Goal: Obtain resource: Download file/media

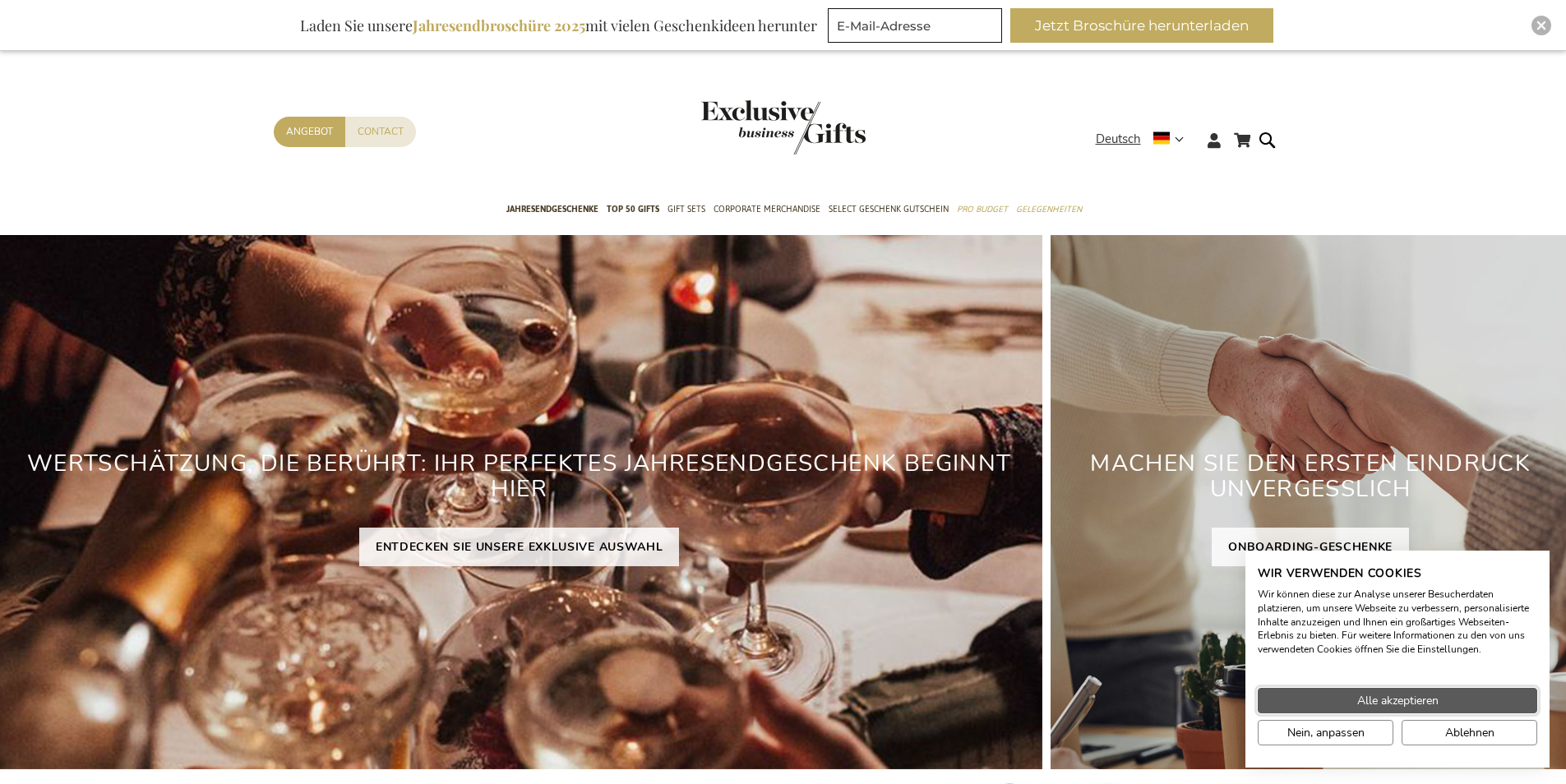
click at [1427, 699] on span "Alle akzeptieren" at bounding box center [1398, 700] width 82 height 17
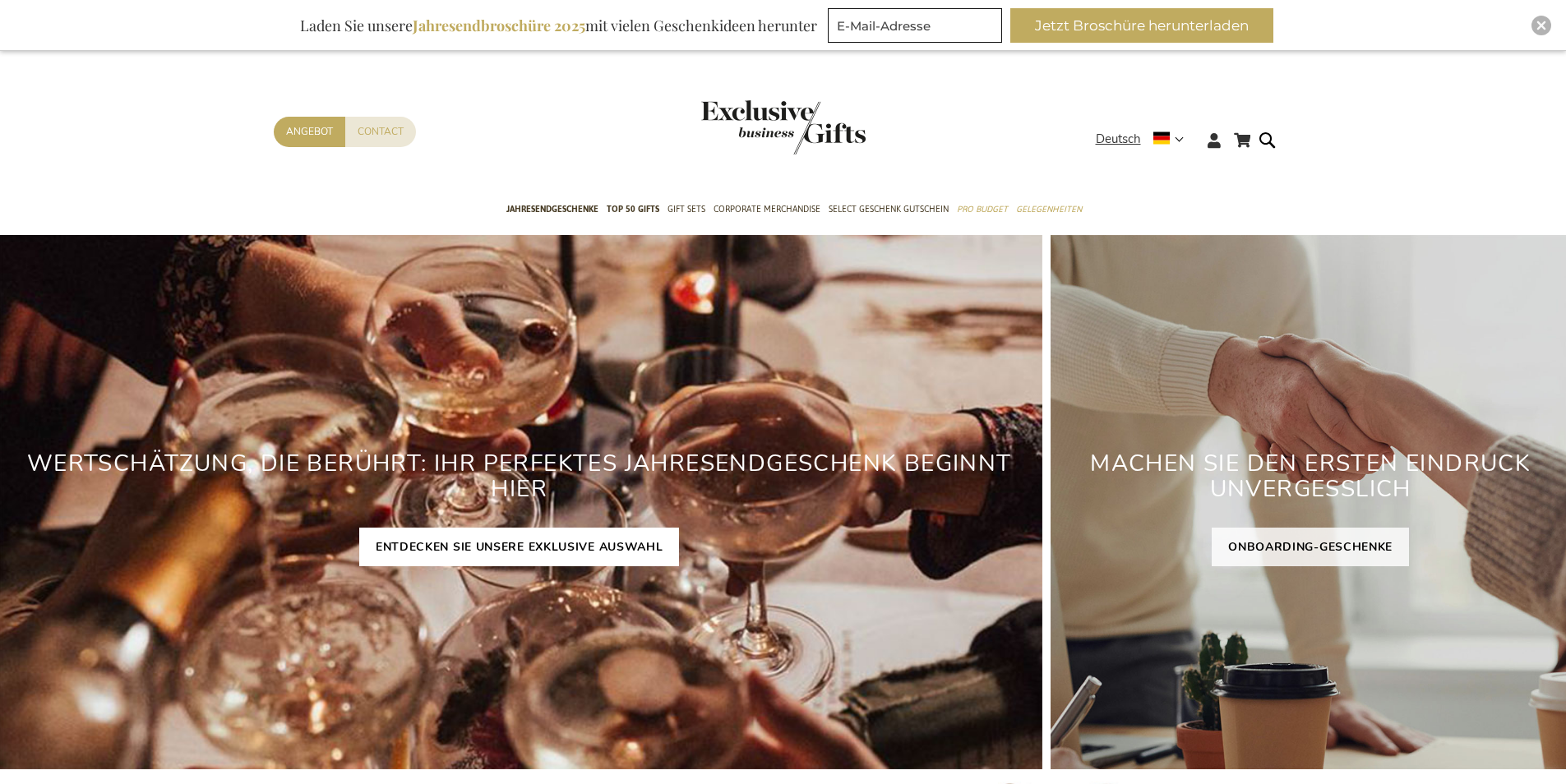
click at [587, 549] on link "ENTDECKEN SIE UNSERE EXKLUSIVE AUSWAHL" at bounding box center [519, 546] width 321 height 38
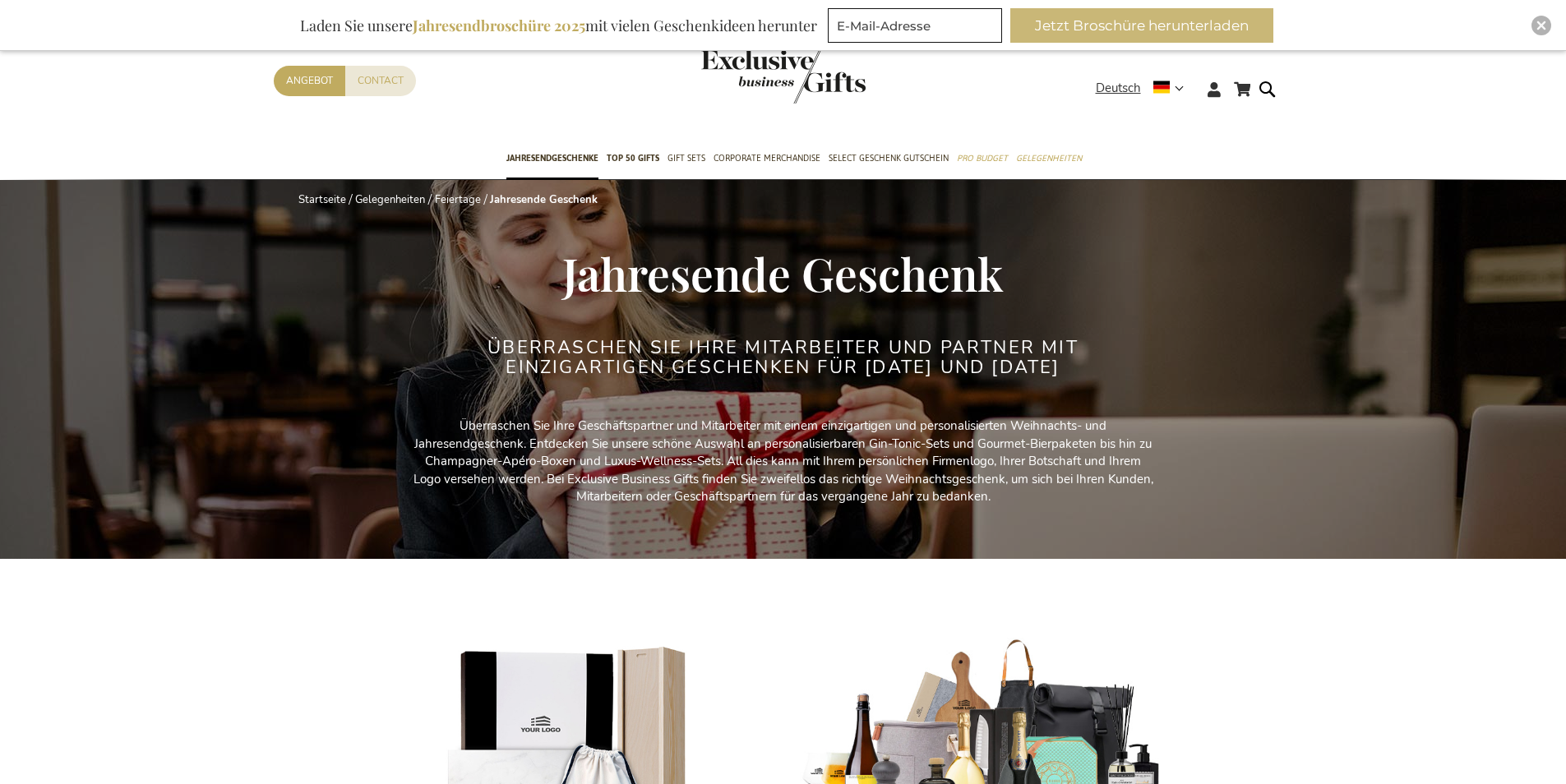
click at [1249, 36] on button "Jetzt Broschüre herunterladen" at bounding box center [1142, 26] width 263 height 35
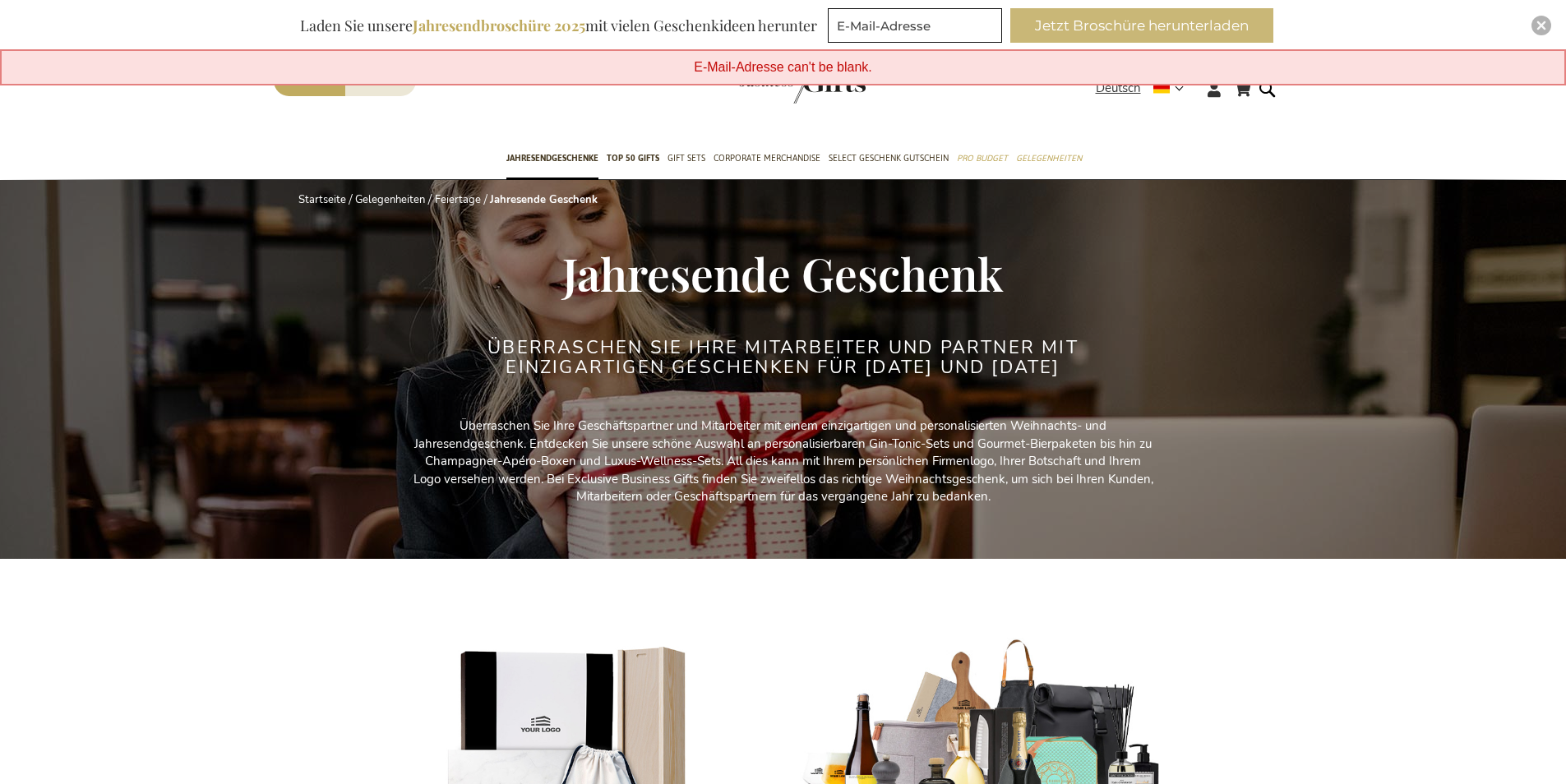
click at [1273, 26] on button "Jetzt Broschüre herunterladen" at bounding box center [1142, 26] width 263 height 35
click at [1143, 35] on button "Jetzt Broschüre herunterladen" at bounding box center [1142, 26] width 263 height 35
